Goal: Task Accomplishment & Management: Manage account settings

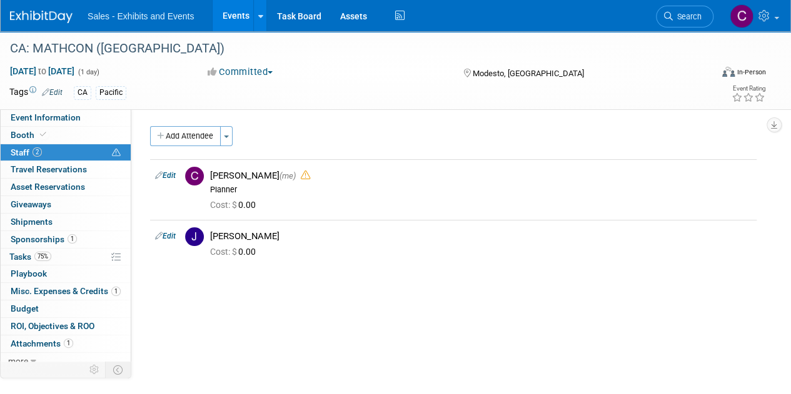
click at [224, 14] on link "Events" at bounding box center [236, 15] width 46 height 31
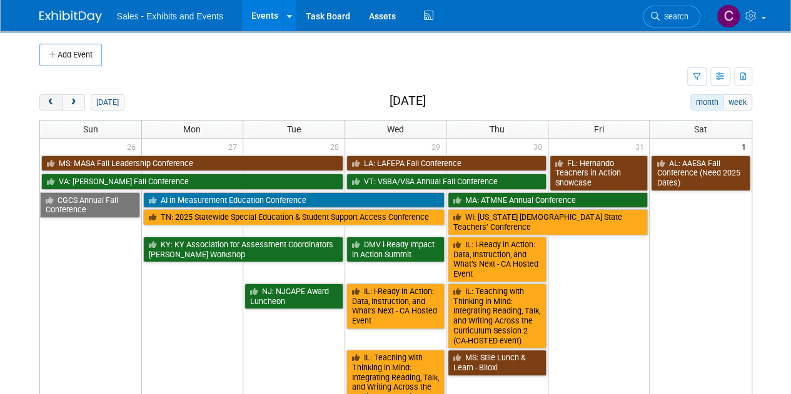
click at [55, 101] on button "prev" at bounding box center [50, 102] width 23 height 16
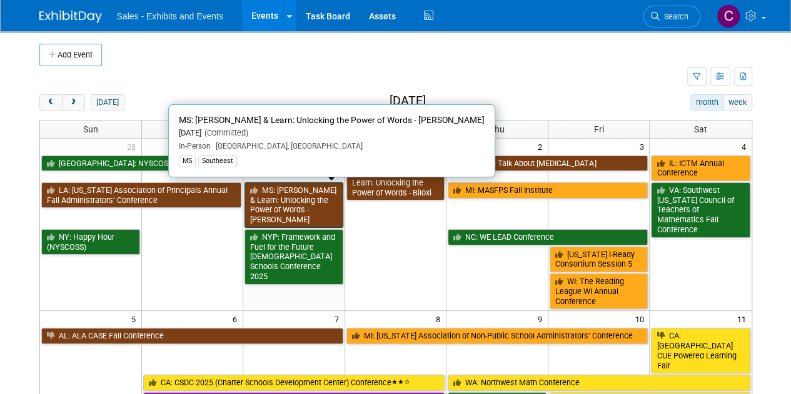
click at [304, 199] on link "MS: [PERSON_NAME] & Learn: Unlocking the Power of Words - [PERSON_NAME]" at bounding box center [293, 206] width 99 height 46
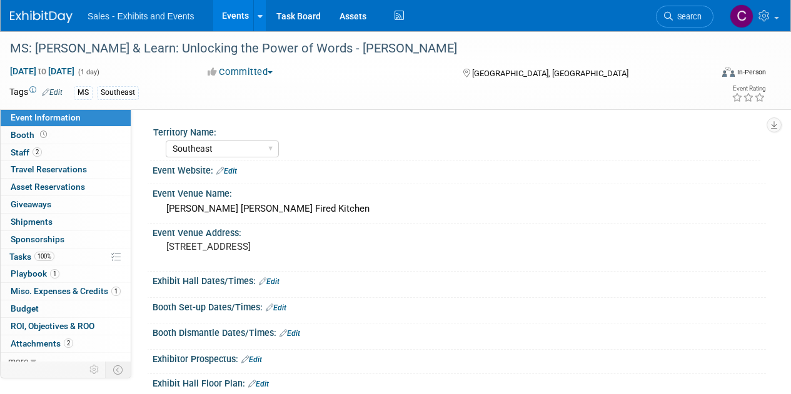
select select "Southeast"
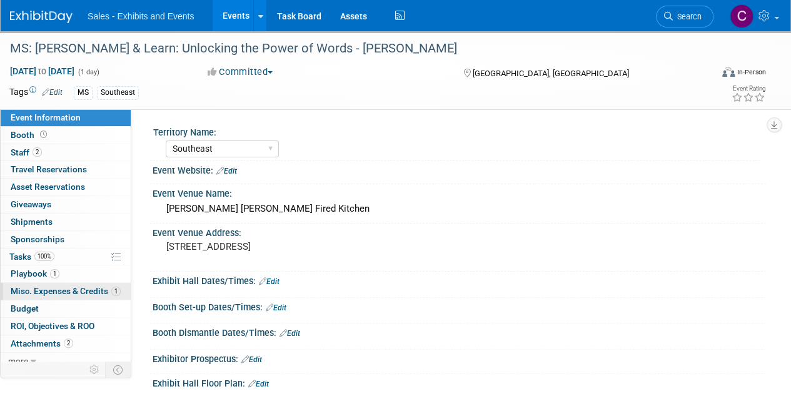
click at [36, 283] on link "1 Misc. Expenses & Credits 1" at bounding box center [66, 291] width 130 height 17
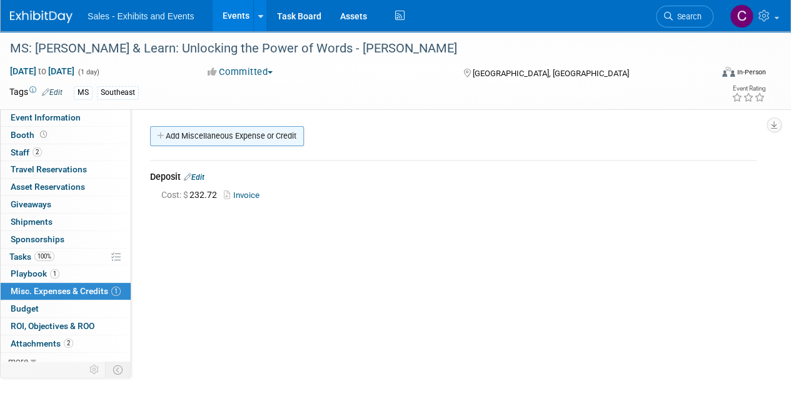
click at [261, 133] on link "Add Miscellaneous Expense or Credit" at bounding box center [227, 136] width 154 height 20
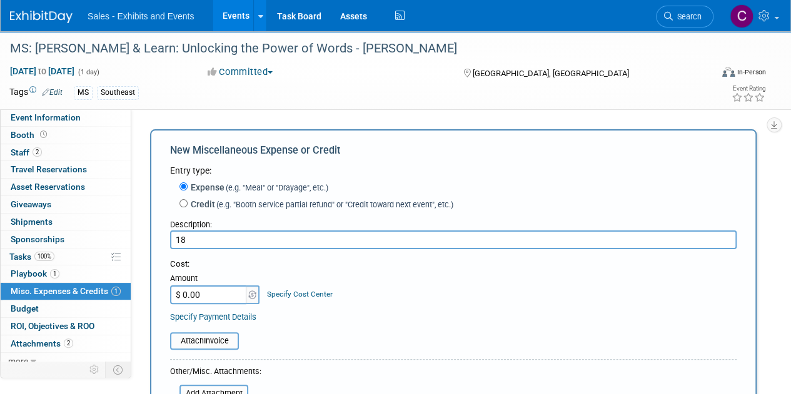
type input "1"
type input "Final Balance"
click at [219, 296] on input "$ 0.00" at bounding box center [209, 295] width 78 height 19
type input "$ 1,835.12"
click at [237, 349] on div "Attach Invoice" at bounding box center [204, 342] width 69 height 18
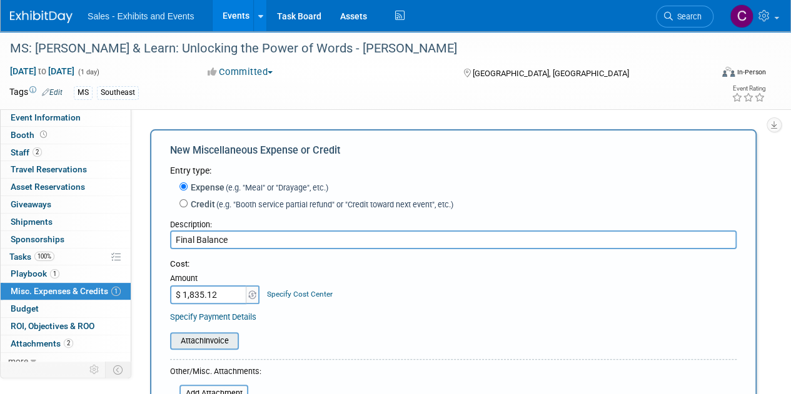
click at [211, 349] on div "Attach Invoice" at bounding box center [204, 342] width 69 height 18
click at [188, 337] on input "file" at bounding box center [163, 341] width 149 height 15
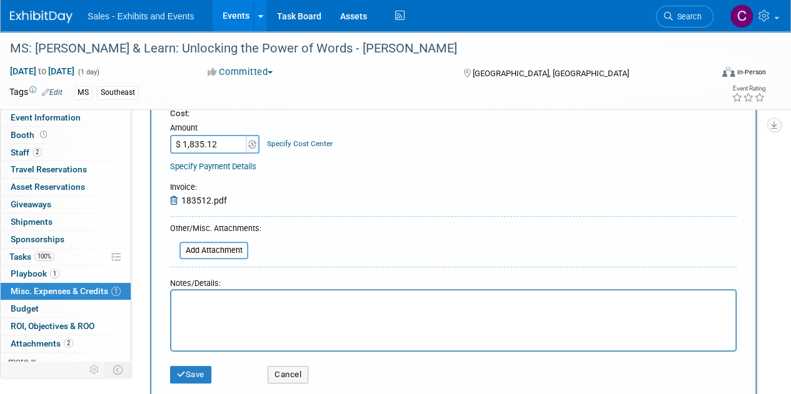
scroll to position [271, 0]
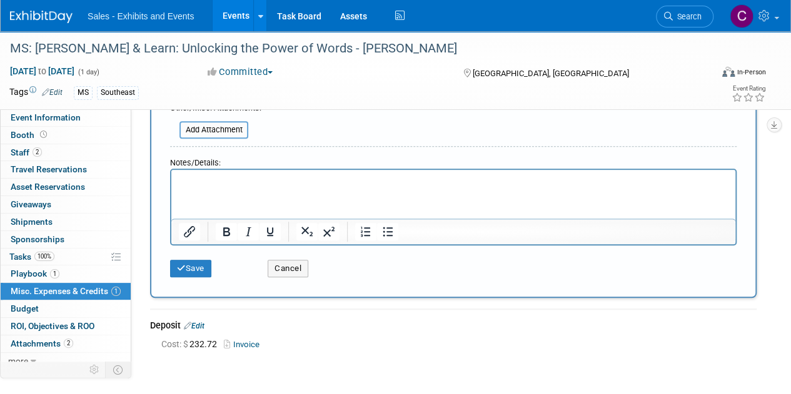
click at [199, 259] on div "Save" at bounding box center [210, 265] width 98 height 26
click at [189, 269] on button "Save" at bounding box center [190, 269] width 41 height 18
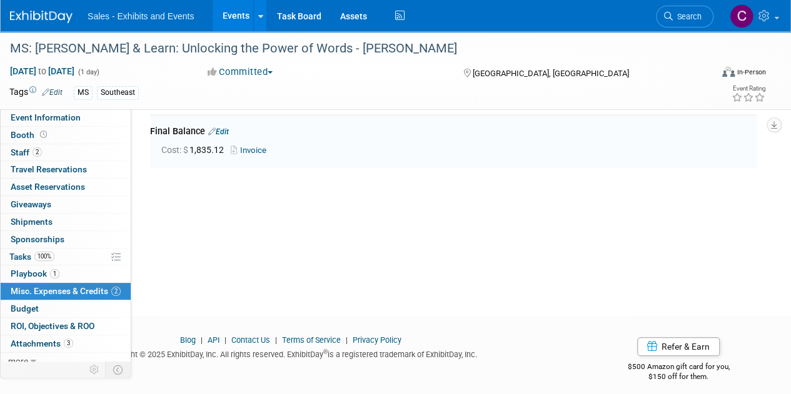
scroll to position [80, 0]
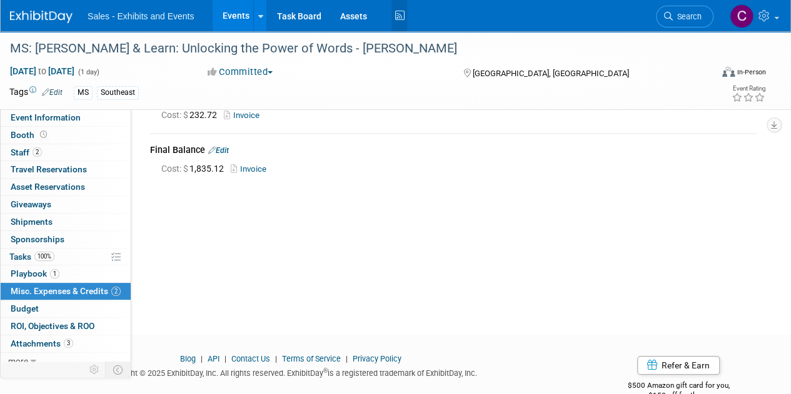
click at [396, 13] on icon at bounding box center [399, 15] width 16 height 19
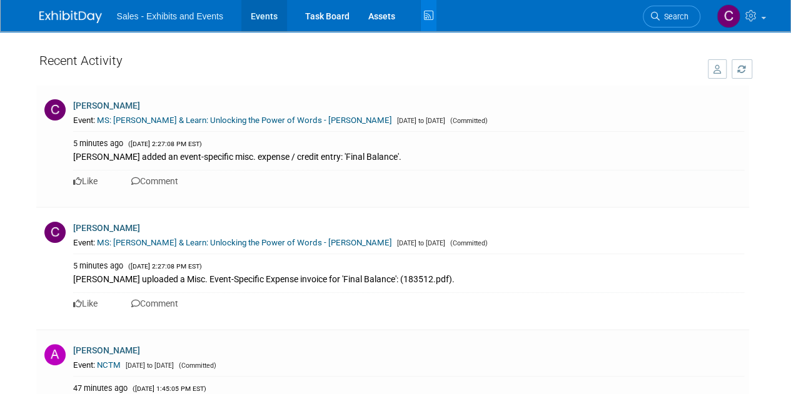
click at [261, 12] on link "Events" at bounding box center [264, 15] width 46 height 31
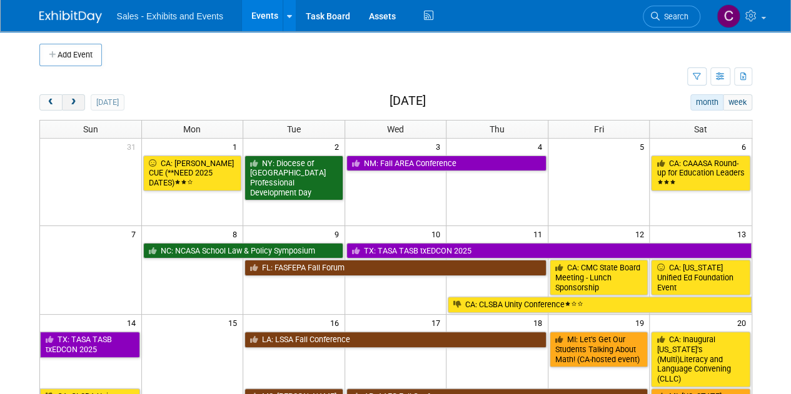
click at [75, 104] on span "next" at bounding box center [73, 103] width 9 height 8
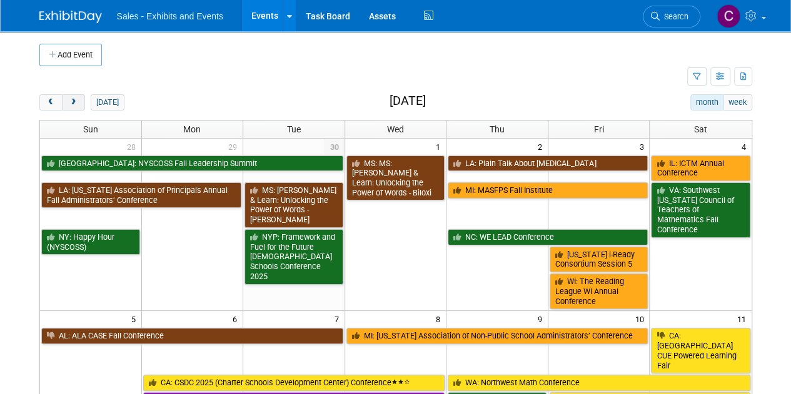
click at [75, 104] on span "next" at bounding box center [73, 103] width 9 height 8
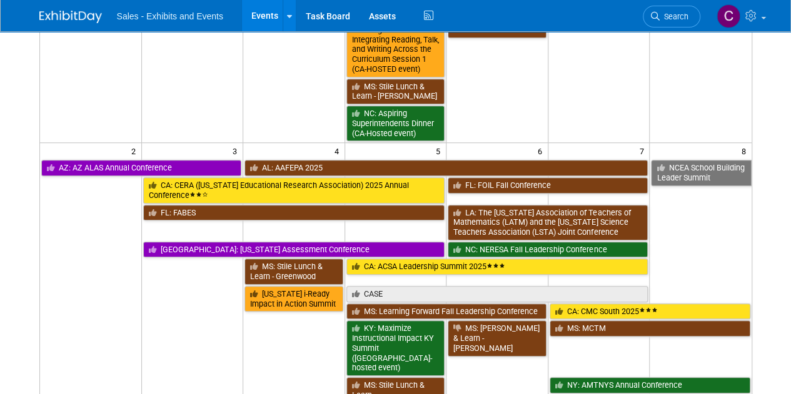
scroll to position [196, 0]
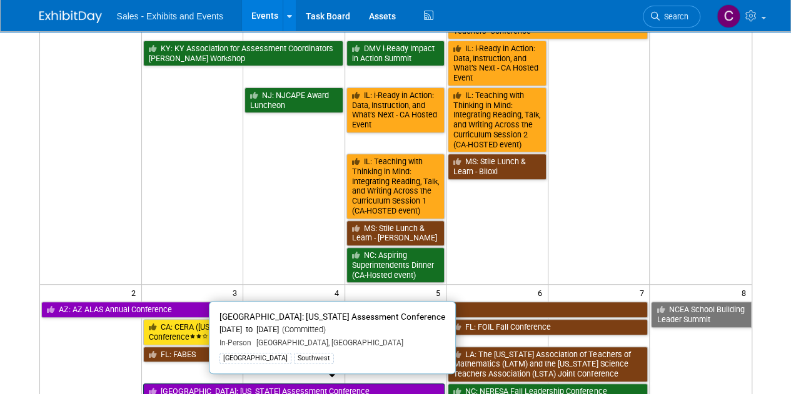
click at [215, 386] on link "[GEOGRAPHIC_DATA]: [US_STATE] Assessment Conference" at bounding box center [294, 392] width 302 height 16
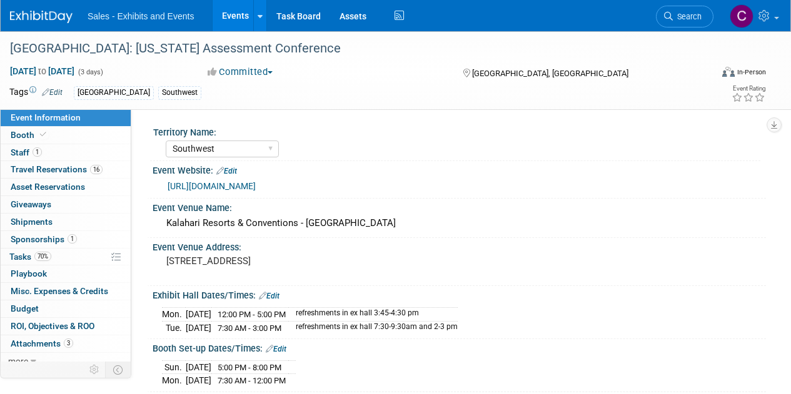
select select "Southwest"
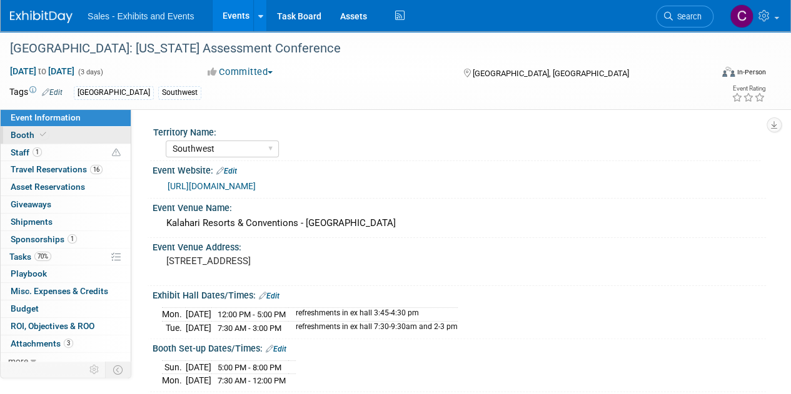
click at [21, 130] on span "Booth" at bounding box center [30, 135] width 38 height 10
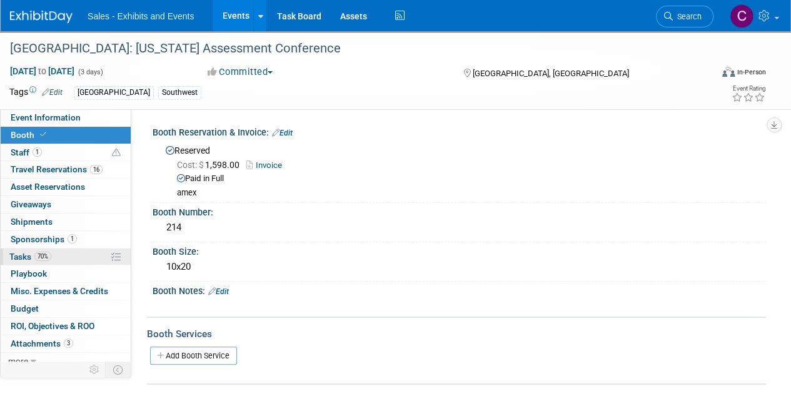
click at [26, 252] on span "Tasks 70%" at bounding box center [30, 257] width 42 height 10
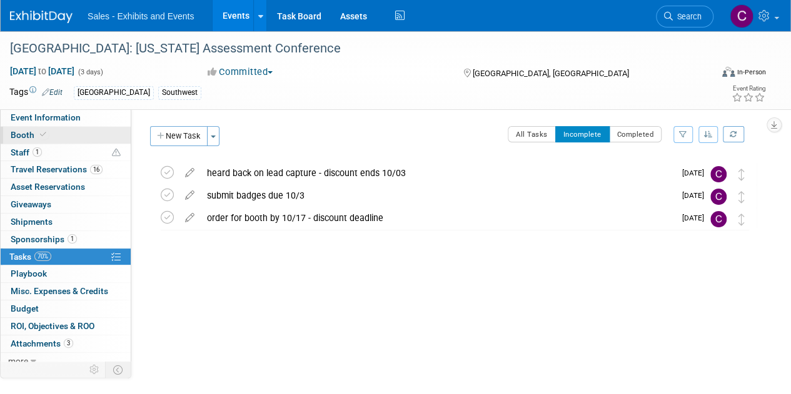
click at [16, 135] on span "Booth" at bounding box center [30, 135] width 38 height 10
